Goal: Task Accomplishment & Management: Manage account settings

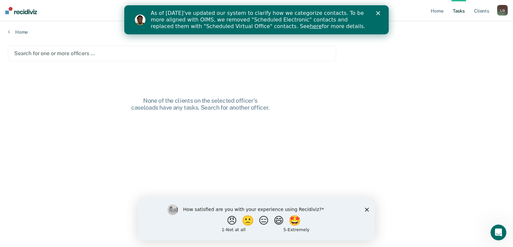
click at [376, 12] on icon "Close" at bounding box center [378, 13] width 4 height 4
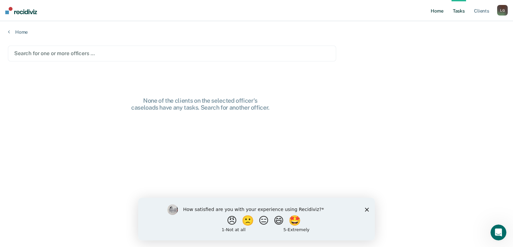
click at [438, 7] on link "Home" at bounding box center [436, 10] width 15 height 21
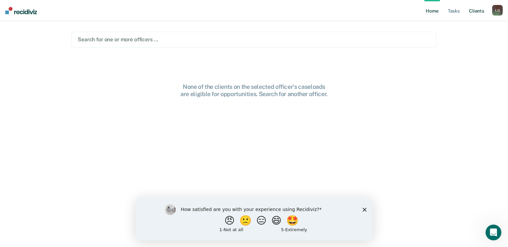
click at [478, 8] on link "Client s" at bounding box center [476, 10] width 18 height 21
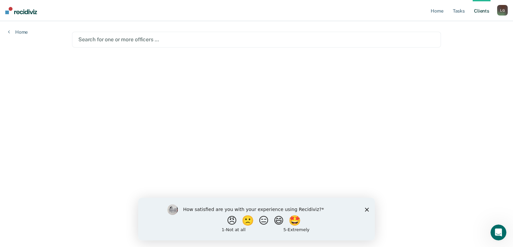
click at [366, 207] on icon "Close survey" at bounding box center [367, 209] width 4 height 4
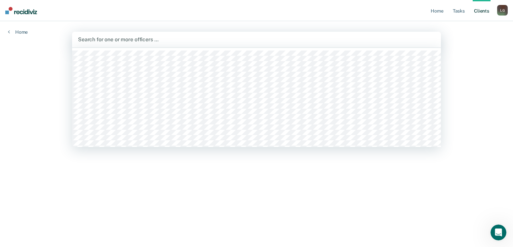
click at [186, 42] on div at bounding box center [256, 40] width 357 height 8
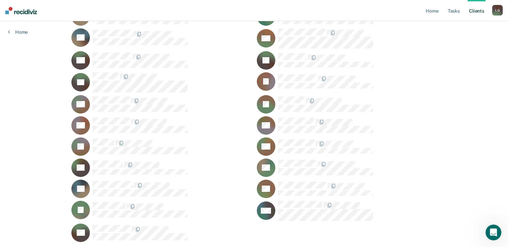
scroll to position [321, 0]
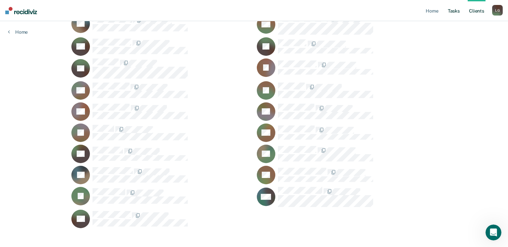
click at [450, 12] on link "Tasks" at bounding box center [453, 10] width 15 height 21
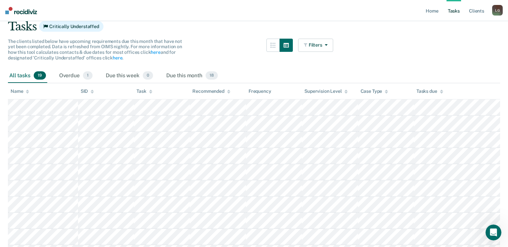
scroll to position [38, 0]
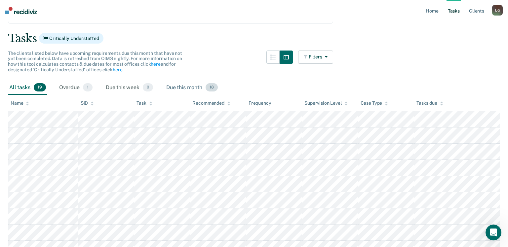
click at [200, 85] on div "Due this month 18" at bounding box center [192, 88] width 54 height 15
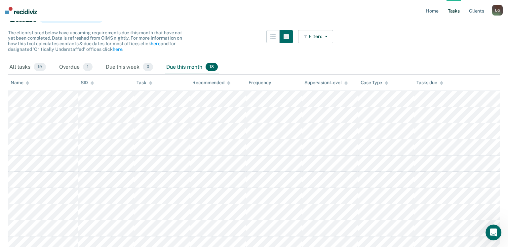
scroll to position [0, 0]
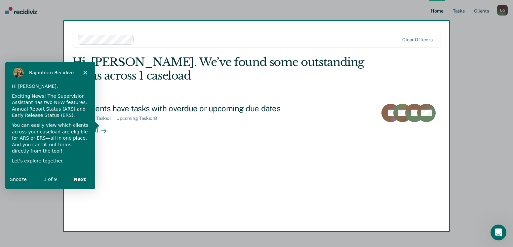
click at [89, 71] on div "[PERSON_NAME] from Recidiviz" at bounding box center [50, 71] width 90 height 21
click at [83, 70] on div "[PERSON_NAME] from Recidiviz" at bounding box center [50, 71] width 90 height 21
click at [85, 71] on polygon "Close" at bounding box center [85, 72] width 4 height 4
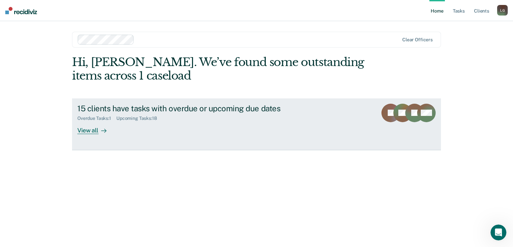
click at [85, 129] on div "View all" at bounding box center [95, 127] width 37 height 13
